Goal: Information Seeking & Learning: Learn about a topic

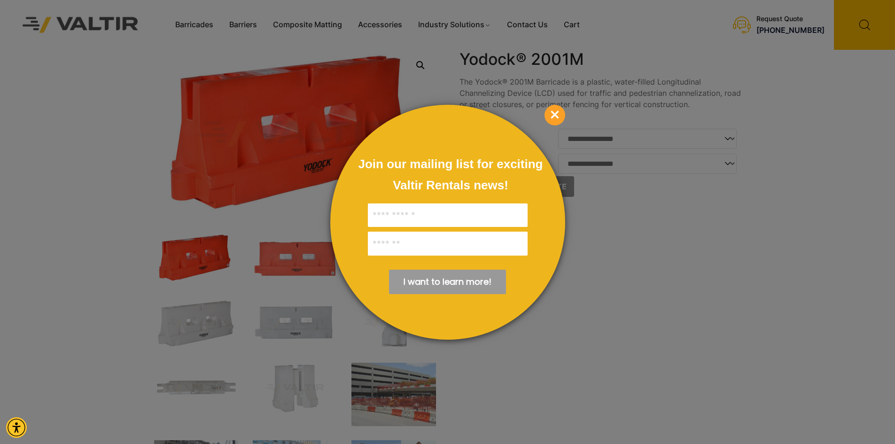
click at [556, 114] on span "×" at bounding box center [555, 115] width 21 height 21
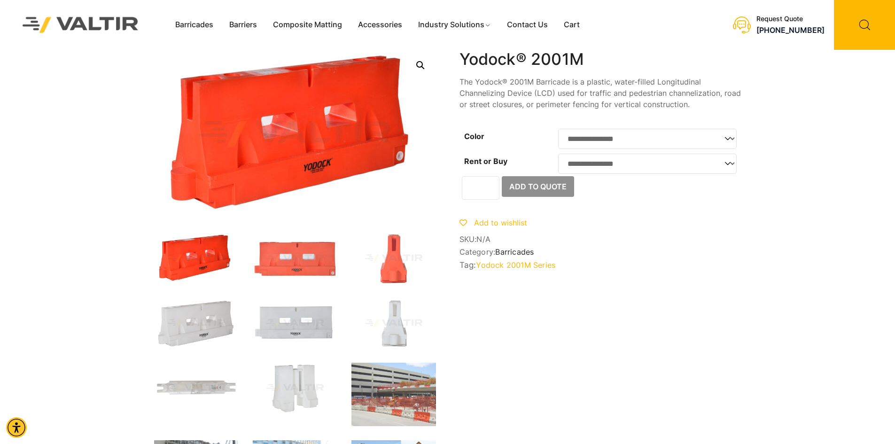
click at [730, 139] on select "**********" at bounding box center [647, 139] width 179 height 20
click at [728, 171] on select "**********" at bounding box center [647, 164] width 179 height 20
drag, startPoint x: 728, startPoint y: 171, endPoint x: 671, endPoint y: 254, distance: 100.5
click at [671, 254] on span "Category: Barricades" at bounding box center [601, 252] width 282 height 9
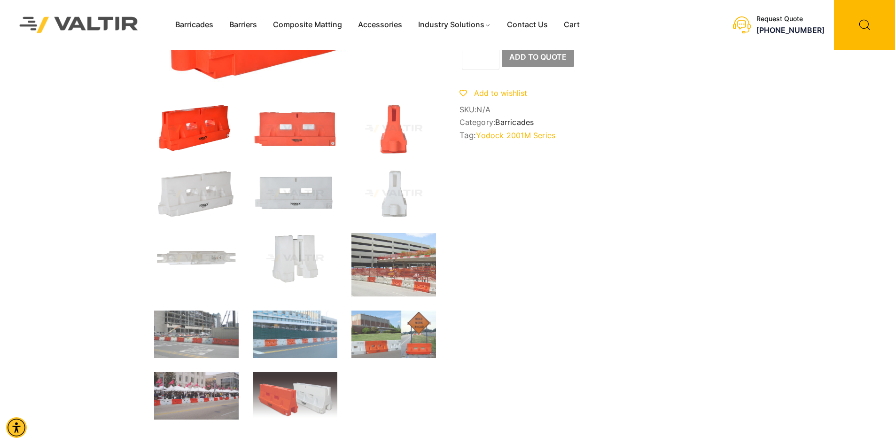
scroll to position [130, 0]
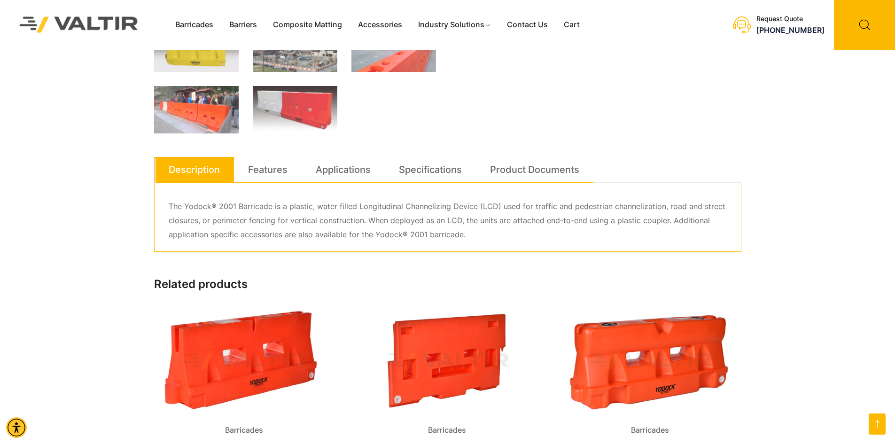
scroll to position [404, 0]
click at [340, 170] on link "Applications" at bounding box center [343, 168] width 55 height 25
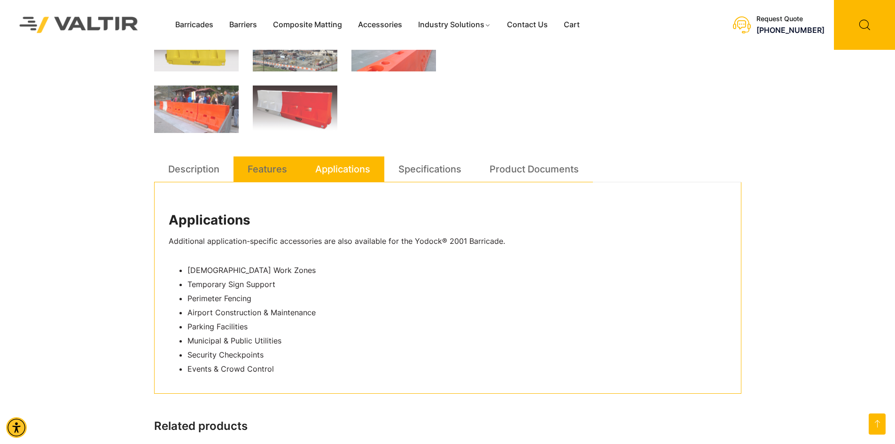
click at [265, 163] on link "Features" at bounding box center [267, 168] width 39 height 25
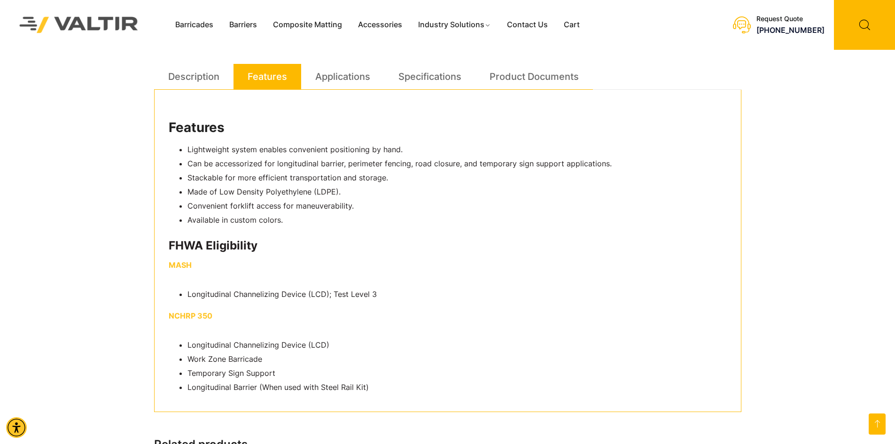
scroll to position [497, 0]
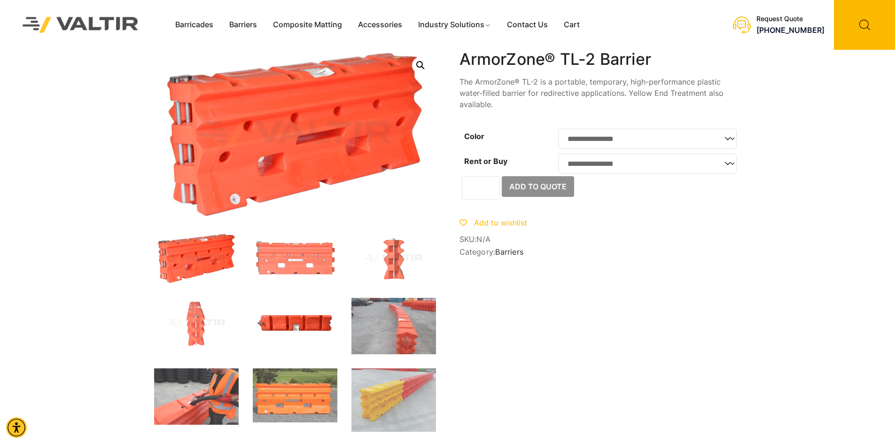
click at [310, 323] on img at bounding box center [295, 323] width 85 height 51
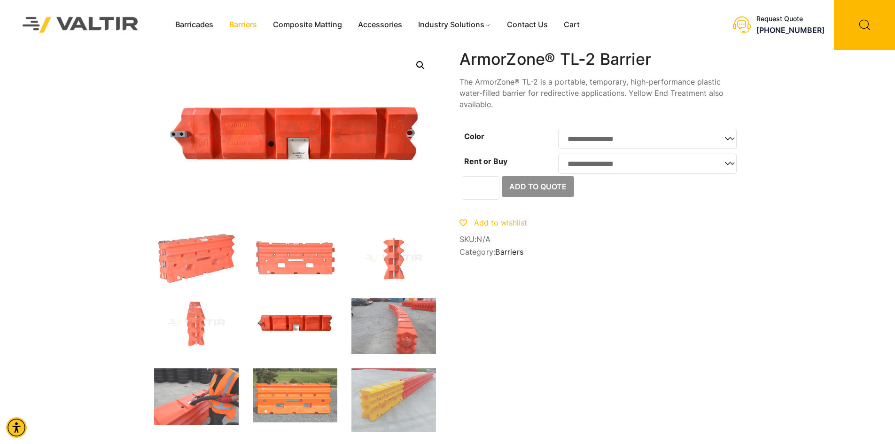
click at [237, 23] on link "Barriers" at bounding box center [243, 25] width 44 height 14
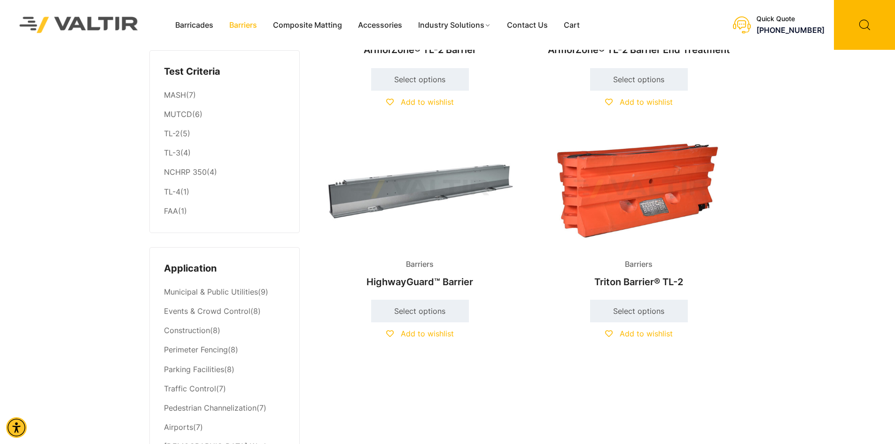
scroll to position [198, 0]
click at [439, 180] on img at bounding box center [420, 189] width 203 height 122
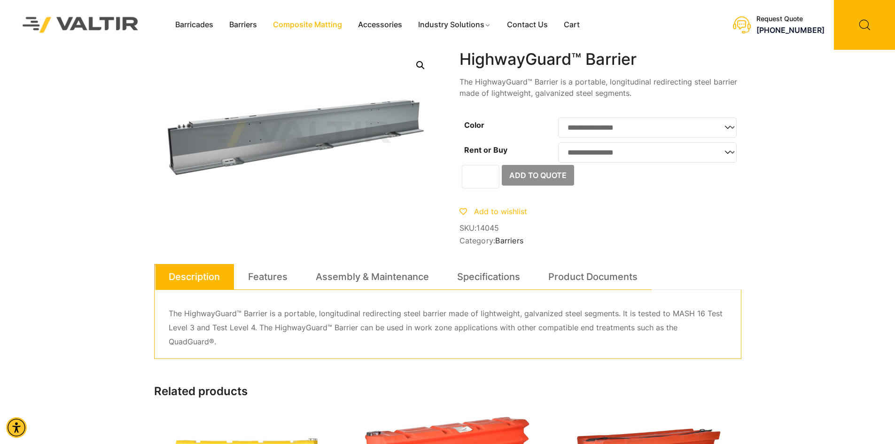
click at [323, 28] on link "Composite Matting" at bounding box center [307, 25] width 85 height 14
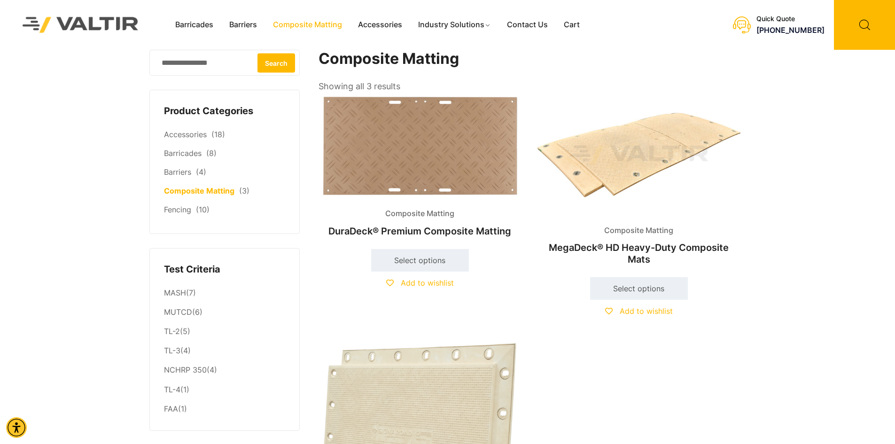
click at [100, 27] on img at bounding box center [80, 25] width 140 height 40
